Goal: Task Accomplishment & Management: Manage account settings

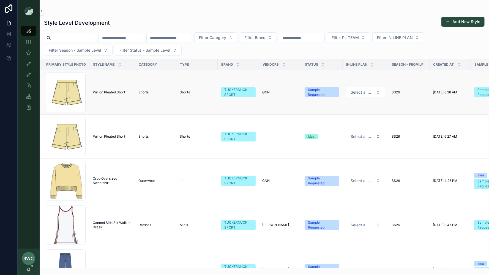
scroll to position [1, 1]
click at [84, 37] on input "scrollable content" at bounding box center [73, 38] width 45 height 8
click at [123, 38] on input "scrollable content" at bounding box center [121, 38] width 45 height 8
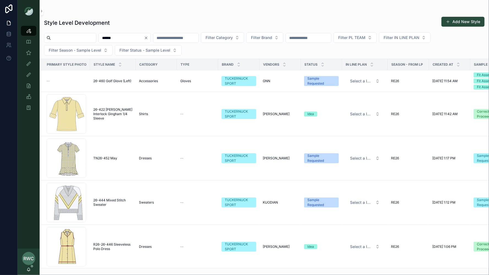
type input "******"
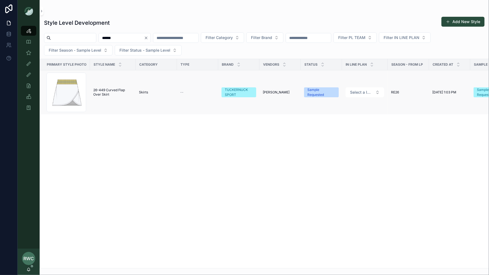
click at [96, 95] on span "26-449 Curved Flap Over Skirt" at bounding box center [112, 92] width 39 height 9
click at [125, 37] on input "******" at bounding box center [121, 38] width 45 height 8
click at [28, 31] on icon "scrollable content" at bounding box center [28, 30] width 5 height 5
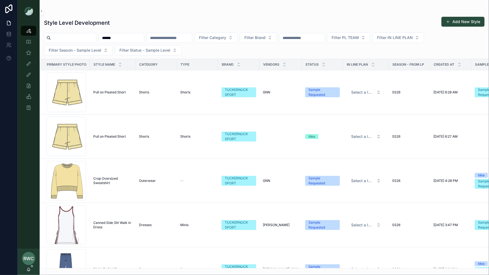
click at [127, 38] on input "******" at bounding box center [121, 38] width 45 height 8
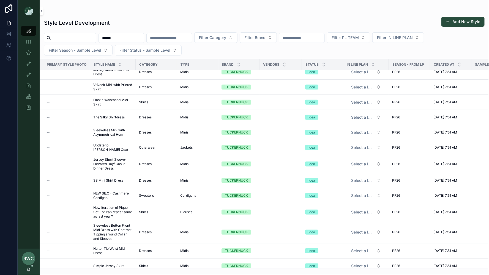
scroll to position [113, 0]
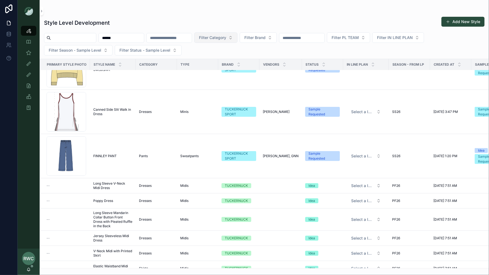
click at [226, 35] on span "Filter Category" at bounding box center [212, 37] width 27 height 5
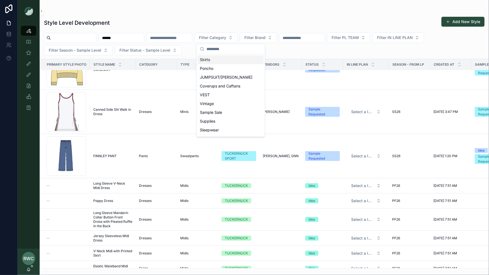
click at [231, 21] on div "Style Level Development Add New Style" at bounding box center [264, 22] width 440 height 13
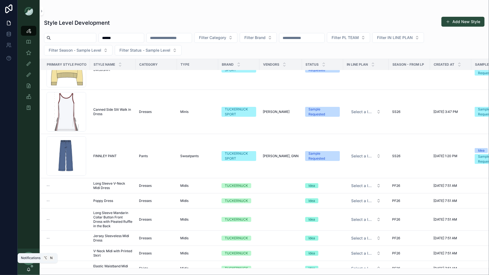
click at [27, 269] on icon "scrollable content" at bounding box center [28, 269] width 4 height 4
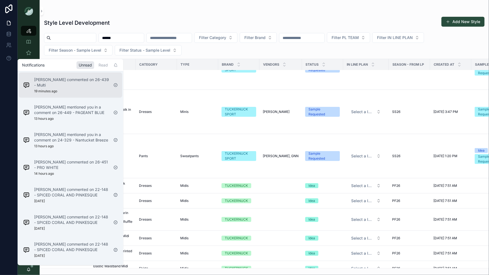
click at [72, 91] on div "[PERSON_NAME] commented on 26-439 - Multi 19 minutes ago" at bounding box center [71, 85] width 75 height 16
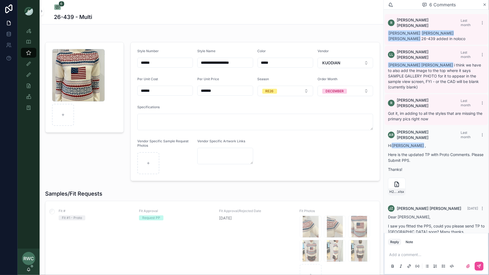
scroll to position [67, 0]
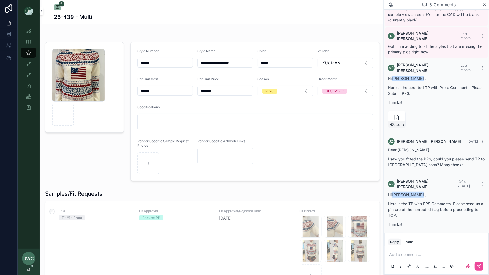
click at [27, 272] on div "RWC [PERSON_NAME] [PERSON_NAME]" at bounding box center [29, 262] width 22 height 26
click at [28, 270] on icon "scrollable content" at bounding box center [28, 269] width 4 height 4
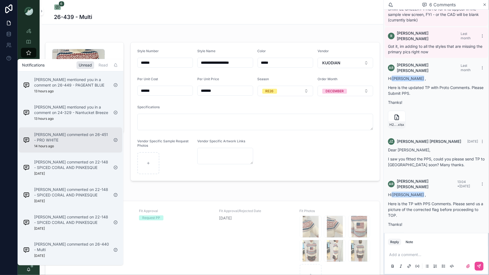
click at [81, 144] on div "[PERSON_NAME] commented on 26-451 - PRO WHITE 14 hours ago" at bounding box center [71, 140] width 75 height 16
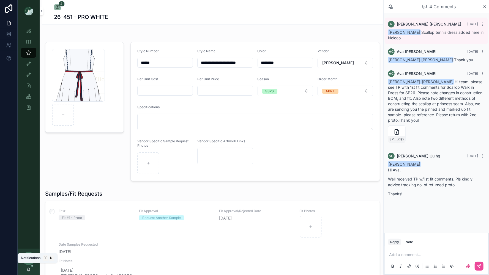
click at [29, 269] on icon "scrollable content" at bounding box center [28, 269] width 3 height 2
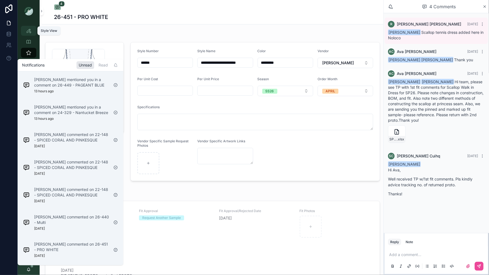
click at [28, 34] on div "Style View" at bounding box center [28, 30] width 9 height 9
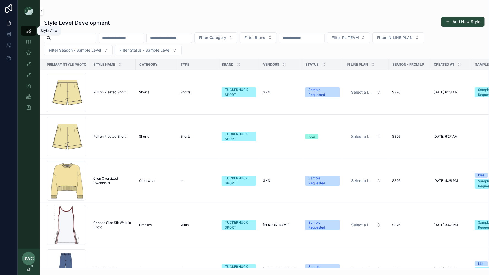
click at [27, 33] on icon "scrollable content" at bounding box center [28, 30] width 5 height 5
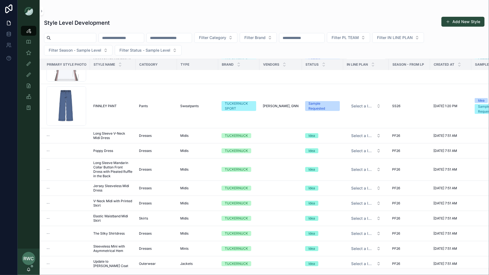
scroll to position [16, 0]
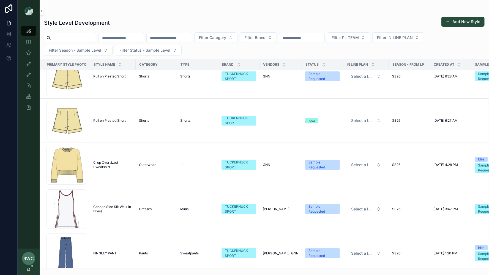
click at [136, 37] on input "scrollable content" at bounding box center [121, 38] width 45 height 8
click at [174, 38] on input "scrollable content" at bounding box center [169, 38] width 45 height 8
type input "******"
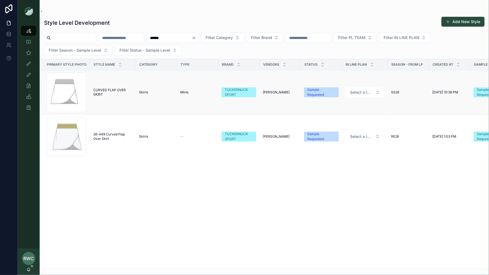
click at [110, 99] on td "CURVED FLAP OVER SKIRT CURVED FLAP OVER SKIRT" at bounding box center [113, 92] width 46 height 44
click at [101, 89] on span "CURVED FLAP OVER SKIRT" at bounding box center [112, 92] width 39 height 9
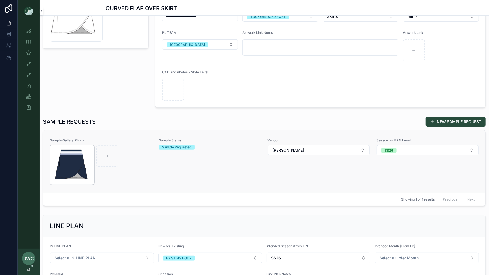
scroll to position [67, 0]
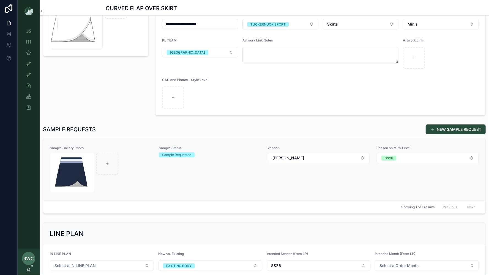
click at [207, 153] on div "Sample Requested" at bounding box center [210, 155] width 102 height 5
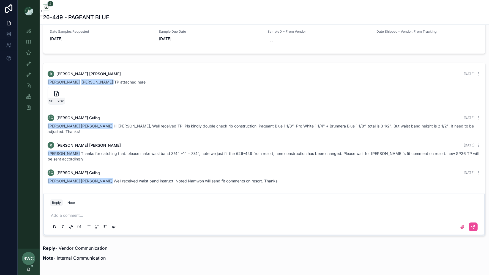
scroll to position [401, 0]
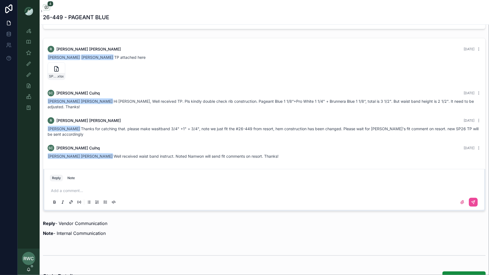
click at [68, 188] on p "scrollable content" at bounding box center [265, 190] width 429 height 5
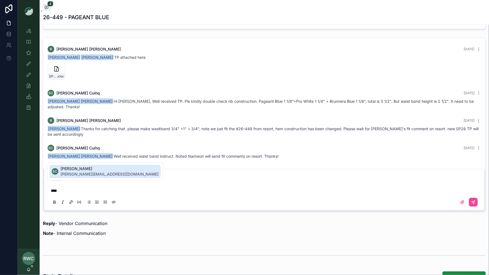
click at [74, 170] on span "[PERSON_NAME]" at bounding box center [109, 168] width 98 height 5
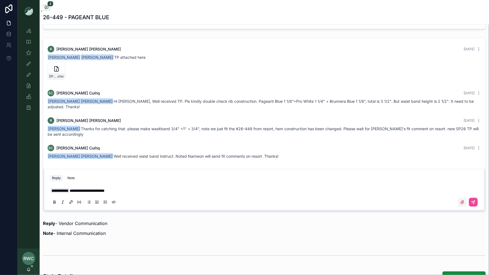
click at [463, 200] on icon "scrollable content" at bounding box center [462, 202] width 4 height 4
click at [0, 0] on input "scrollable content" at bounding box center [0, 0] width 0 height 0
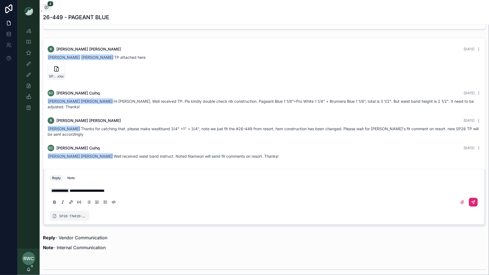
click at [475, 198] on button "scrollable content" at bounding box center [472, 202] width 9 height 9
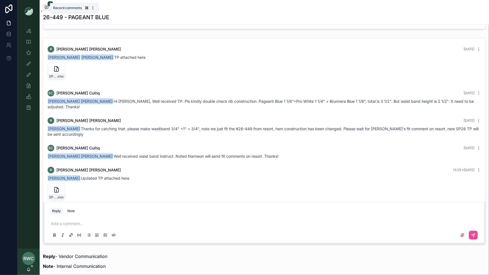
click at [46, 7] on icon "scrollable content" at bounding box center [46, 7] width 4 height 4
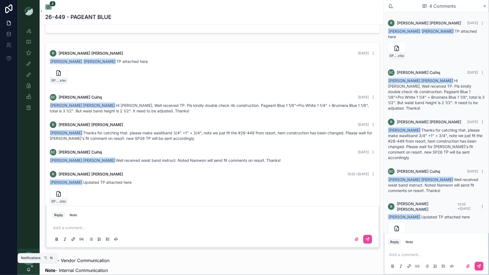
click at [28, 270] on icon "scrollable content" at bounding box center [28, 269] width 4 height 4
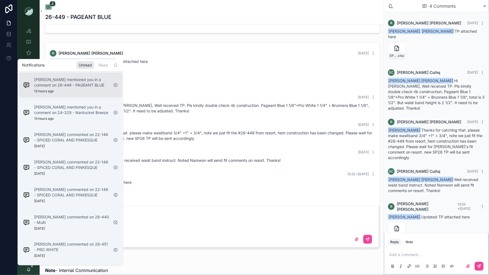
click at [62, 87] on p "[PERSON_NAME] mentioned you in a comment on 26-449 - PAGEANT BLUE" at bounding box center [71, 82] width 75 height 11
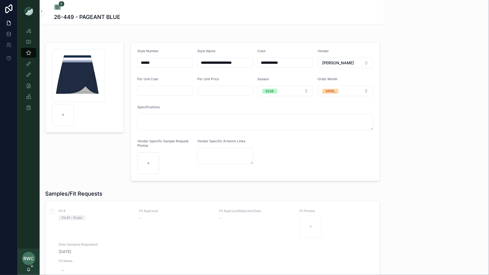
scroll to position [8, 0]
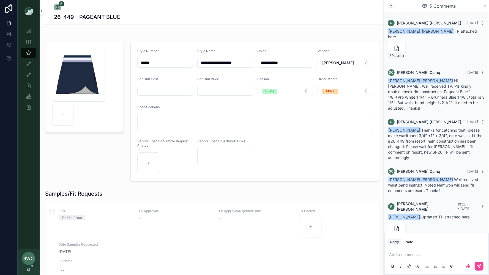
click at [26, 269] on icon "scrollable content" at bounding box center [28, 269] width 4 height 4
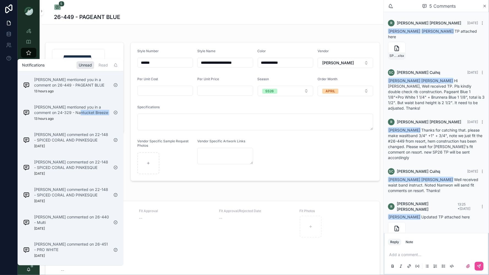
click at [73, 115] on div "[PERSON_NAME] mentioned you in a comment on 24-329 - Nantucket Breeze 13 hours …" at bounding box center [71, 112] width 75 height 16
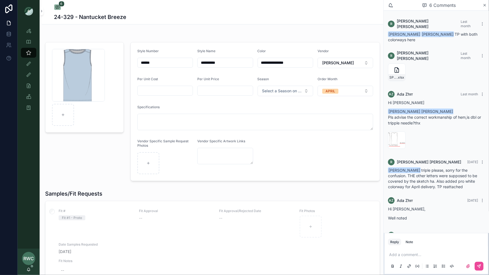
scroll to position [31, 0]
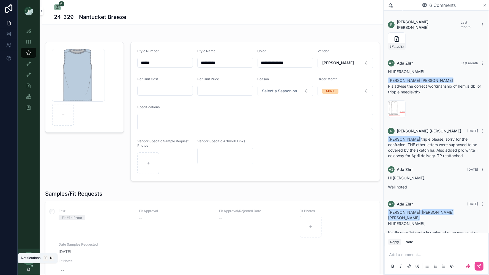
click at [29, 272] on icon "scrollable content" at bounding box center [28, 269] width 4 height 4
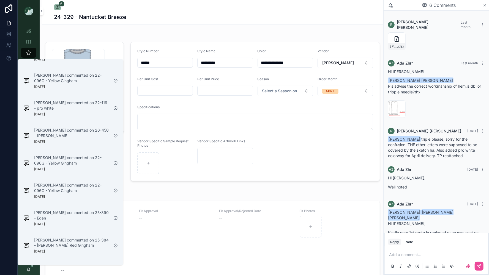
scroll to position [1493, 0]
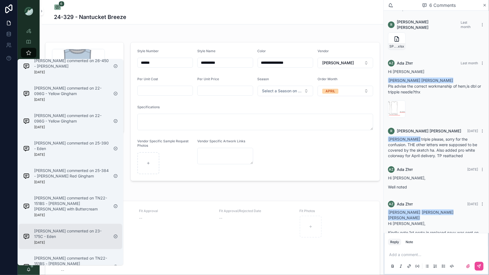
click at [57, 234] on div "[PERSON_NAME] commented on 23-175C - Eden [DATE]" at bounding box center [71, 236] width 75 height 16
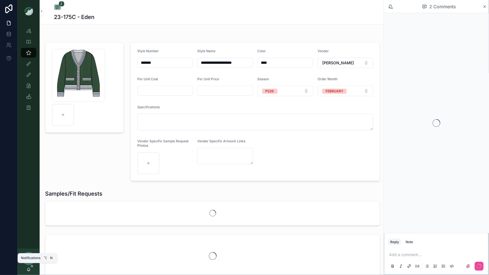
click at [27, 271] on icon "scrollable content" at bounding box center [28, 269] width 4 height 4
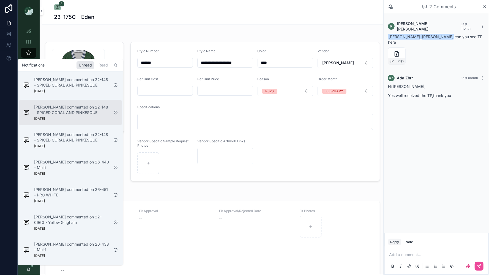
click at [70, 107] on p "[PERSON_NAME] commented on 22-148 - SPICED CORAL AND PINKESQUE" at bounding box center [71, 109] width 75 height 11
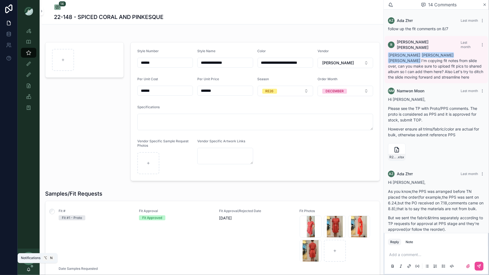
scroll to position [494, 0]
click at [29, 269] on icon "scrollable content" at bounding box center [28, 269] width 4 height 4
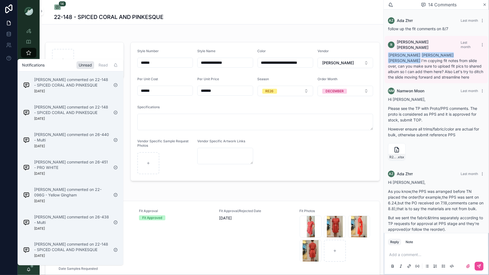
scroll to position [590, 0]
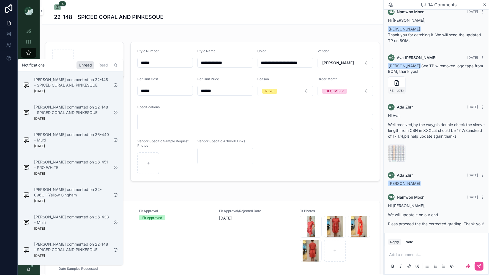
click at [88, 69] on div "Unread" at bounding box center [85, 65] width 18 height 8
click at [85, 61] on div "Unread" at bounding box center [85, 65] width 18 height 8
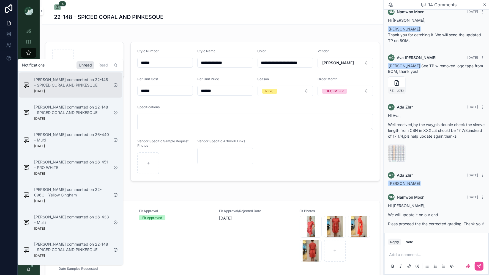
click at [74, 96] on div "[PERSON_NAME] commented on 22-148 - SPICED CORAL AND PINKESQUE [DATE]" at bounding box center [70, 85] width 103 height 25
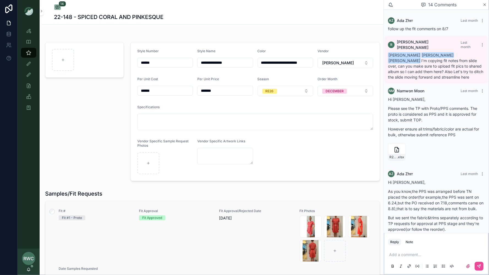
scroll to position [590, 0]
